Goal: Information Seeking & Learning: Learn about a topic

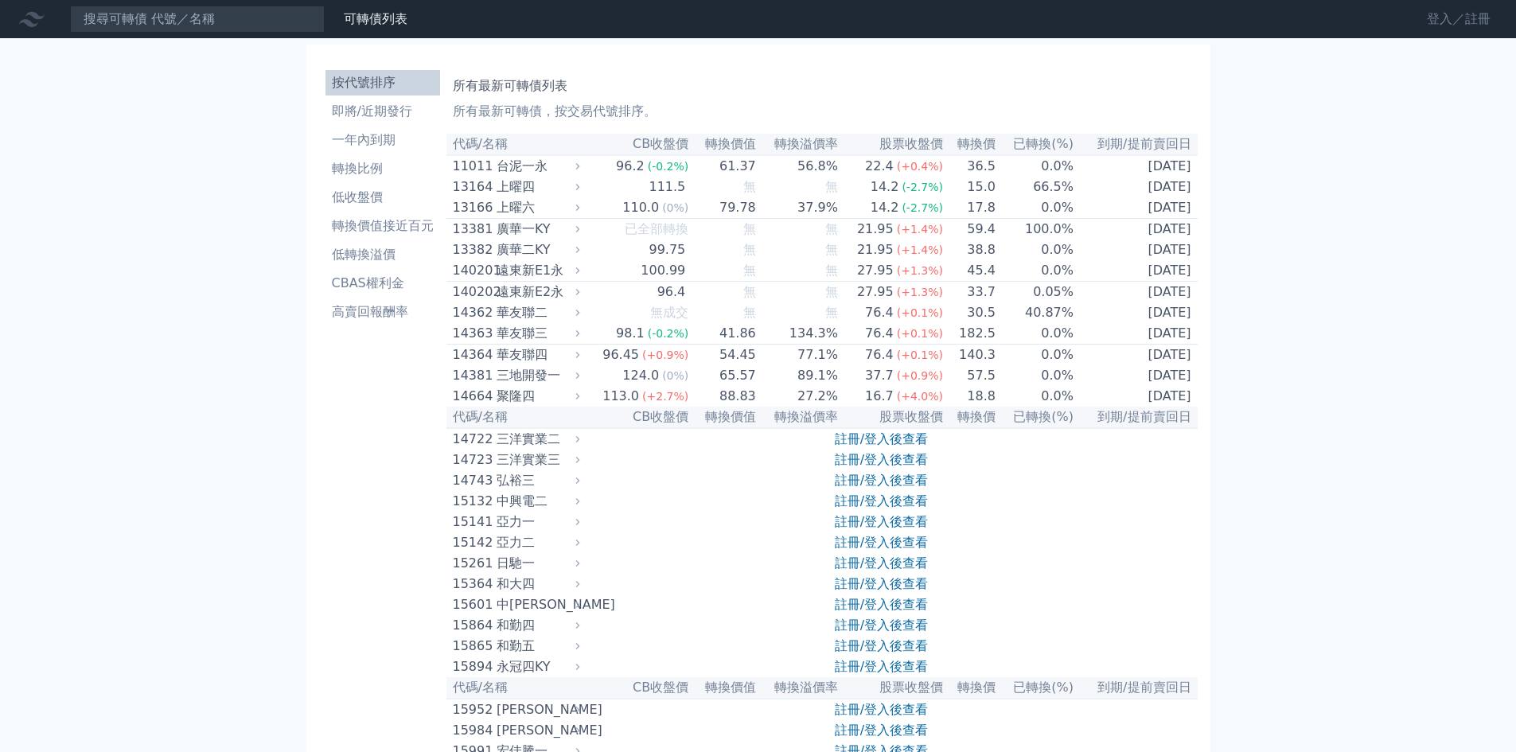
click at [1476, 26] on link "登入／註冊" at bounding box center [1458, 18] width 89 height 25
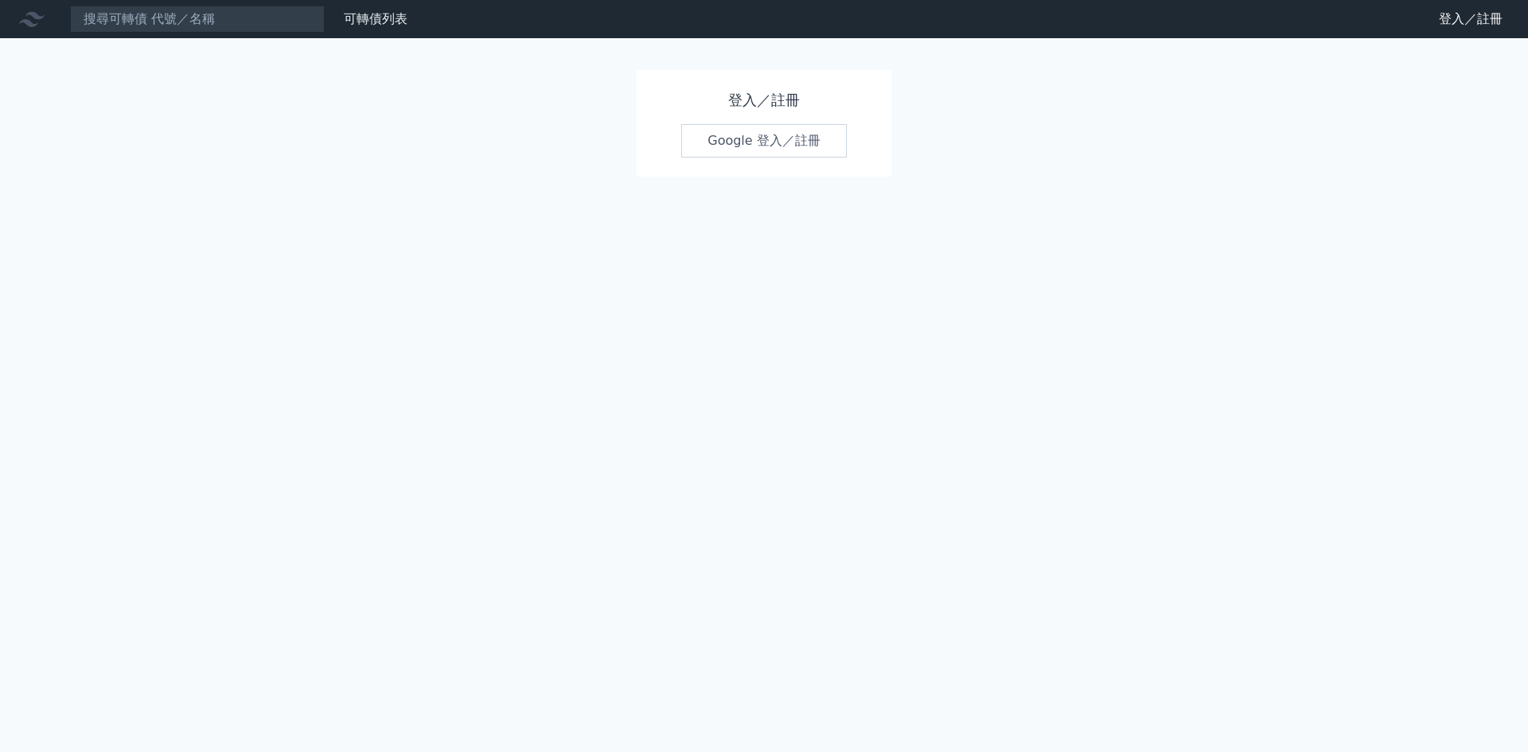
click at [753, 144] on link "Google 登入／註冊" at bounding box center [763, 140] width 165 height 33
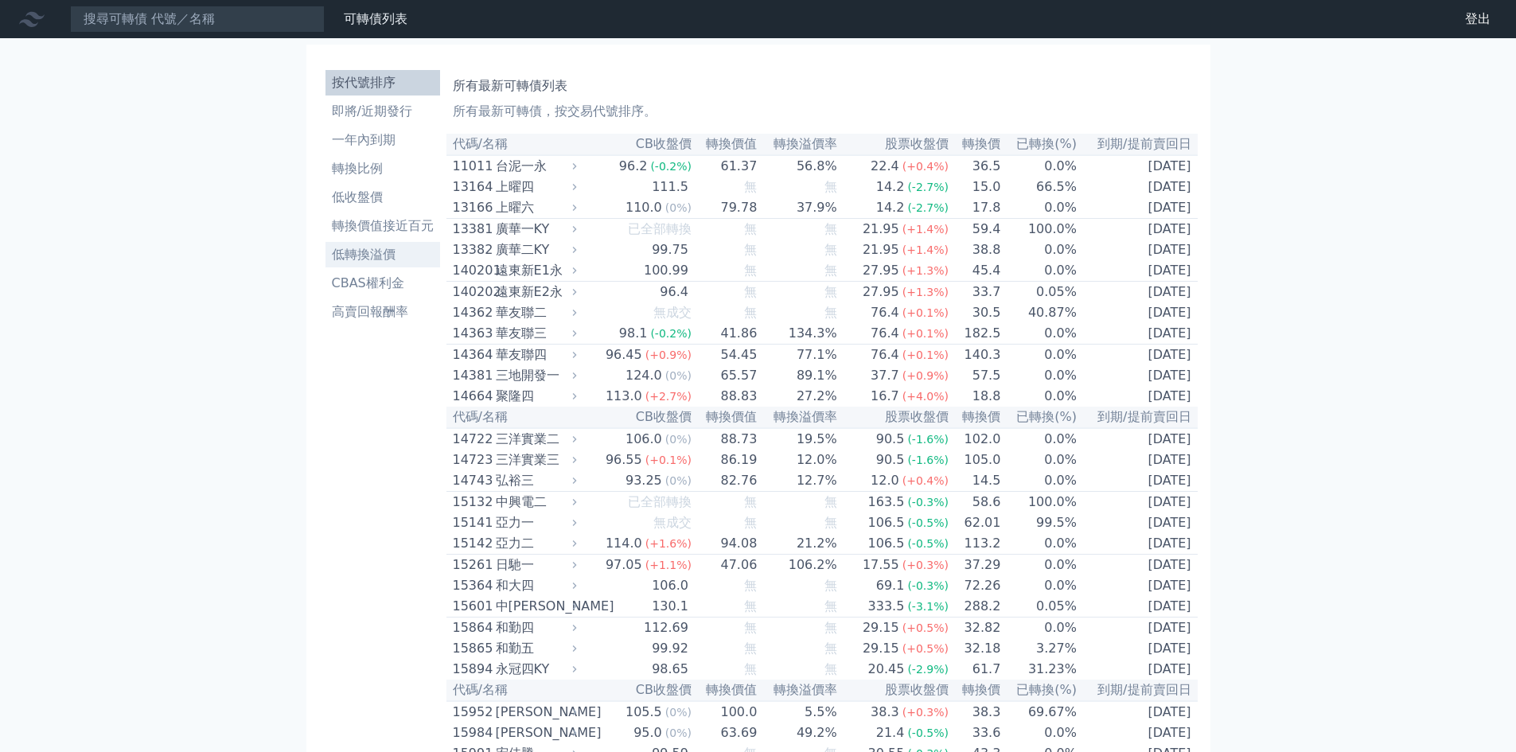
click at [387, 261] on li "低轉換溢價" at bounding box center [382, 254] width 115 height 19
click at [361, 251] on li "低轉換溢價" at bounding box center [382, 254] width 115 height 19
